Goal: Use online tool/utility: Utilize a website feature to perform a specific function

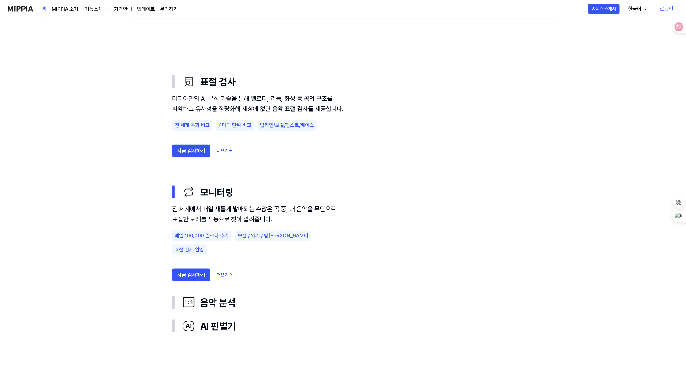
scroll to position [335, 0]
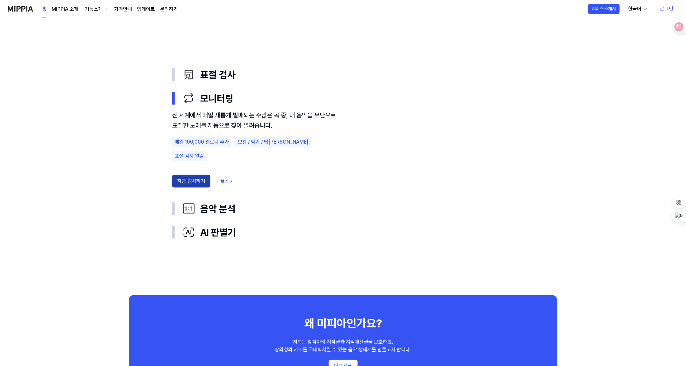
click at [191, 175] on button "지금 검사하기" at bounding box center [191, 181] width 38 height 13
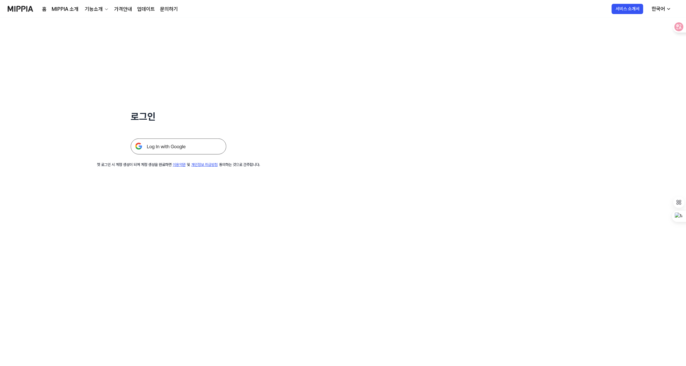
click at [182, 148] on img at bounding box center [179, 146] width 96 height 16
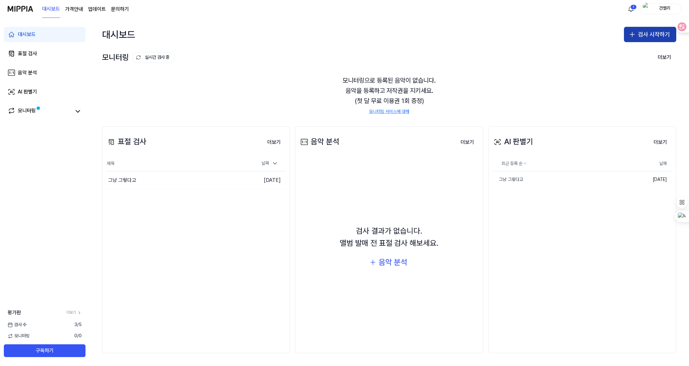
click at [640, 38] on button "검사 시작하기" at bounding box center [650, 34] width 52 height 15
click at [631, 55] on div "표절 검사" at bounding box center [625, 52] width 16 height 6
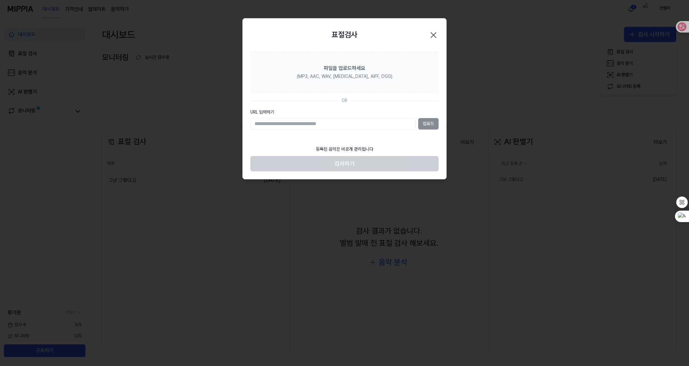
click at [270, 125] on input "URL 입력하기" at bounding box center [332, 123] width 165 height 11
paste input "**********"
type input "**********"
click at [426, 123] on button "업로드" at bounding box center [428, 123] width 20 height 11
click at [436, 35] on icon "button" at bounding box center [433, 35] width 10 height 10
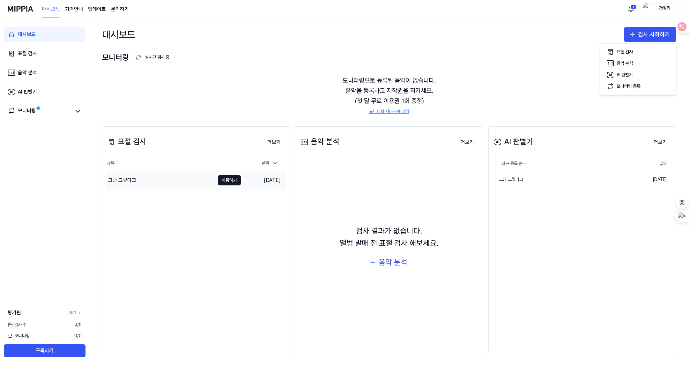
click at [123, 182] on div "그냥 그렇다고" at bounding box center [122, 180] width 28 height 8
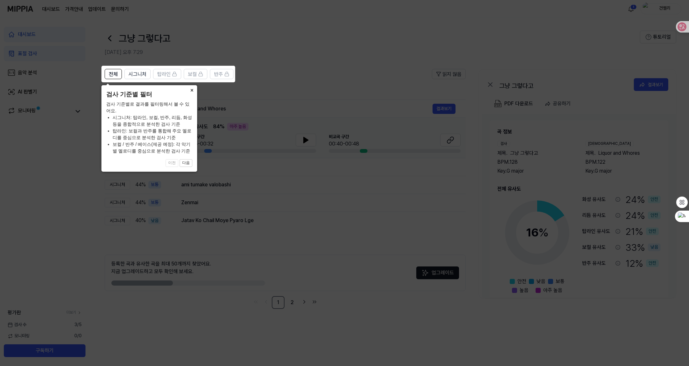
click at [191, 91] on button "×" at bounding box center [192, 89] width 10 height 9
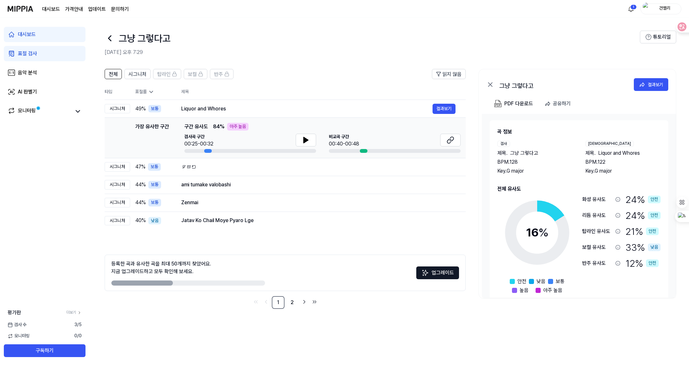
click at [538, 31] on div "그냥 그렇다고" at bounding box center [372, 38] width 535 height 15
click at [656, 86] on div "결과보기" at bounding box center [655, 84] width 15 height 7
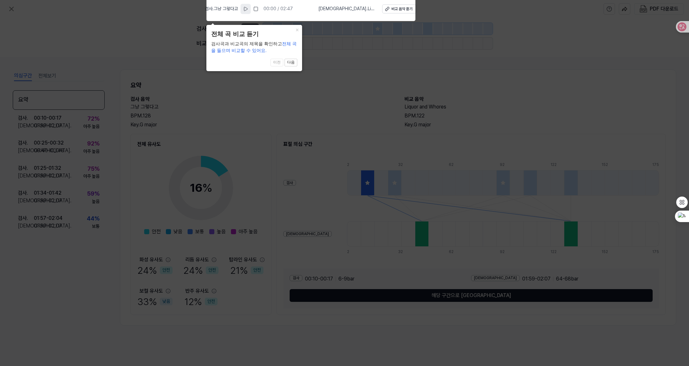
click at [248, 8] on icon at bounding box center [245, 8] width 5 height 5
click at [247, 9] on rect at bounding box center [246, 9] width 1 height 4
click at [394, 9] on div "비교 음악 듣기" at bounding box center [401, 8] width 21 height 5
click at [332, 40] on icon at bounding box center [344, 181] width 689 height 369
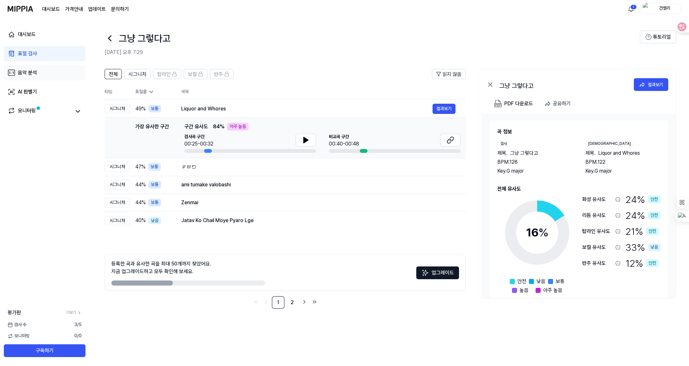
click at [28, 74] on div "음악 분석" at bounding box center [27, 73] width 19 height 8
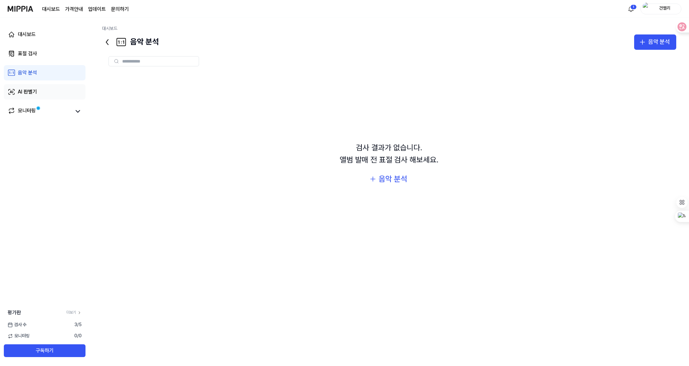
click at [26, 93] on div "AI 판별기" at bounding box center [27, 92] width 19 height 8
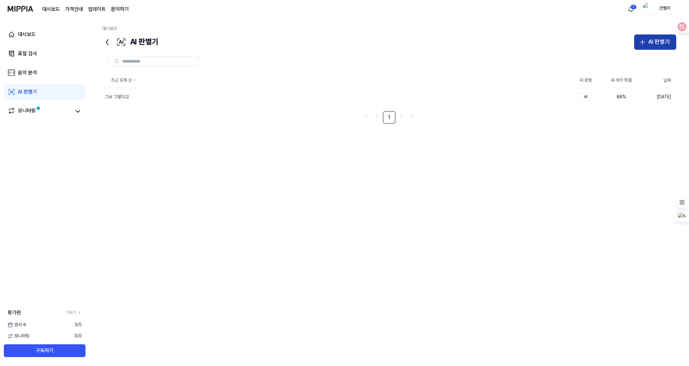
click at [657, 42] on div "AI 판별기" at bounding box center [659, 41] width 22 height 9
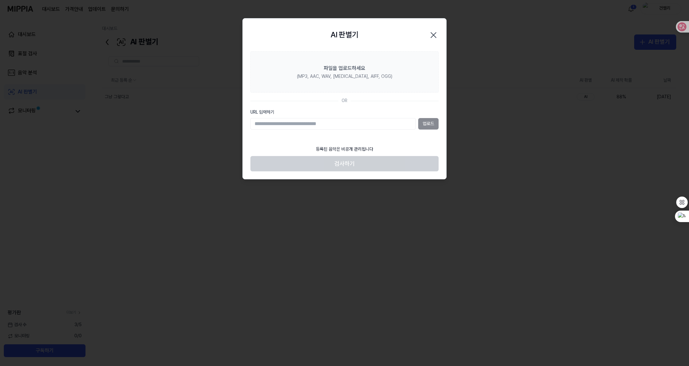
click at [433, 38] on icon "button" at bounding box center [433, 35] width 10 height 10
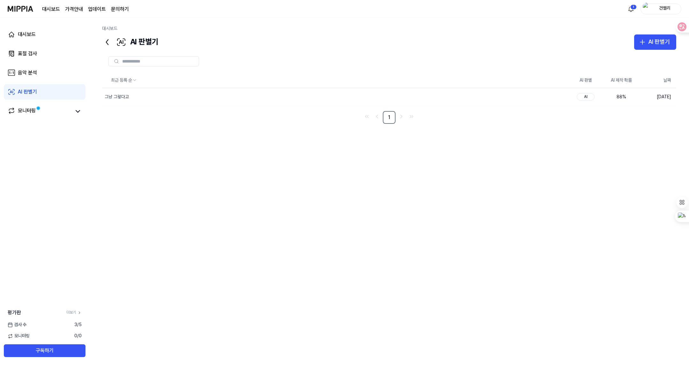
click at [18, 6] on img at bounding box center [21, 9] width 26 height 18
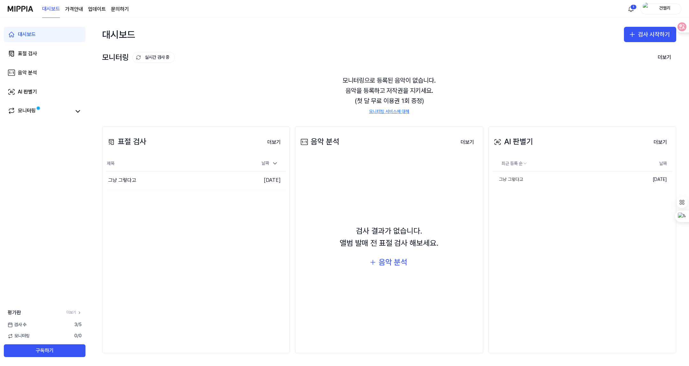
drag, startPoint x: 648, startPoint y: 35, endPoint x: 130, endPoint y: 243, distance: 558.6
click at [130, 243] on div "대시보드 검사 시작하기 모니터링 실시간 검사 중 더보기 모니터링 모니터링으로 등록된 음악이 없습니다. 음악을 등록하고 저작권을 지키세요. (첫…" at bounding box center [389, 192] width 600 height 348
click at [132, 141] on div "표절 검사" at bounding box center [126, 142] width 40 height 12
click at [31, 53] on div "표절 검사" at bounding box center [27, 54] width 19 height 8
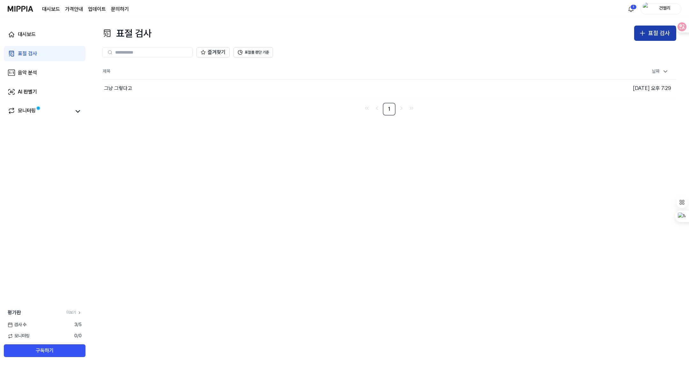
click at [656, 33] on div "표절 검사" at bounding box center [659, 33] width 22 height 9
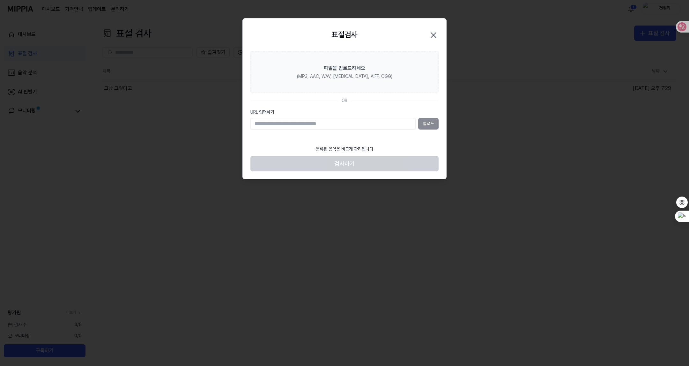
click at [432, 32] on icon "button" at bounding box center [433, 35] width 10 height 10
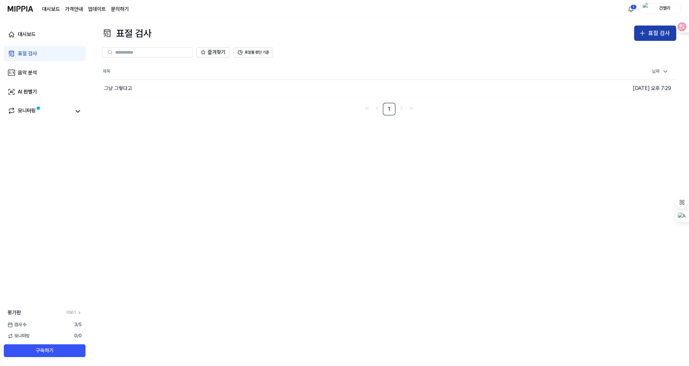
click at [660, 35] on div "표절 검사" at bounding box center [659, 33] width 22 height 9
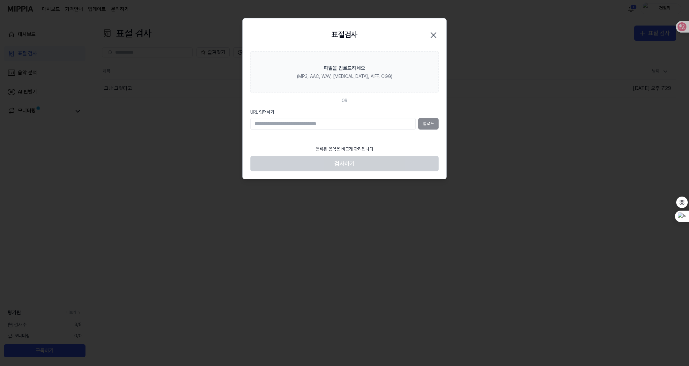
click at [268, 124] on input "URL 입력하기" at bounding box center [332, 123] width 165 height 11
type input "**********"
click at [425, 126] on button "업로드" at bounding box center [428, 123] width 20 height 11
click at [255, 123] on input "URL 입력하기" at bounding box center [332, 123] width 165 height 11
click at [262, 122] on input "URL 입력하기" at bounding box center [332, 123] width 165 height 11
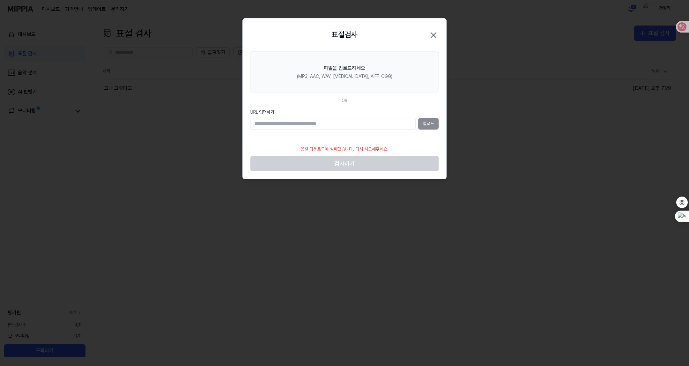
click at [262, 119] on input "URL 입력하기" at bounding box center [332, 123] width 165 height 11
type input "**********"
drag, startPoint x: 375, startPoint y: 125, endPoint x: 230, endPoint y: 130, distance: 144.9
click at [230, 130] on body "**********" at bounding box center [344, 183] width 689 height 366
click at [426, 123] on button "업로드" at bounding box center [428, 123] width 20 height 11
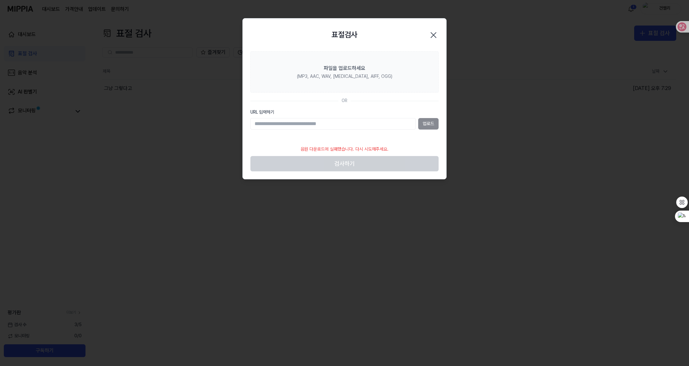
click at [272, 123] on input "URL 입력하기" at bounding box center [332, 123] width 165 height 11
paste input "**********"
type input "**********"
click at [430, 125] on button "업로드" at bounding box center [428, 123] width 20 height 11
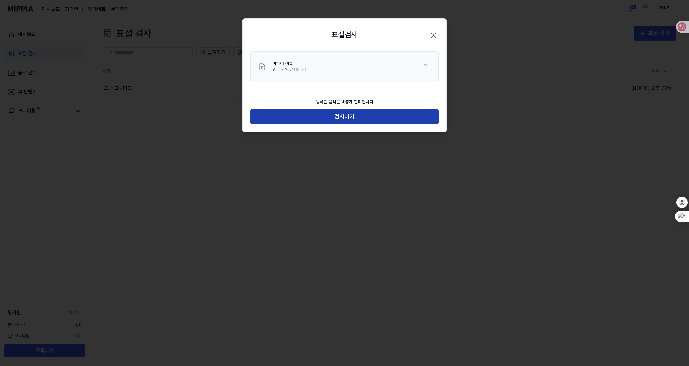
click at [349, 114] on button "검사하기" at bounding box center [344, 116] width 188 height 15
